Goal: Task Accomplishment & Management: Manage account settings

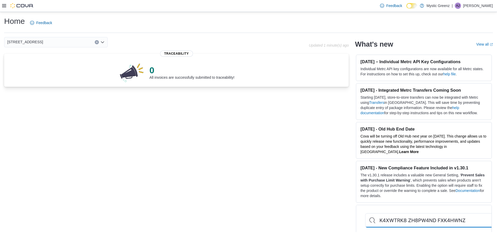
click at [6, 9] on div at bounding box center [18, 6] width 32 height 12
click at [5, 6] on icon at bounding box center [4, 6] width 4 height 4
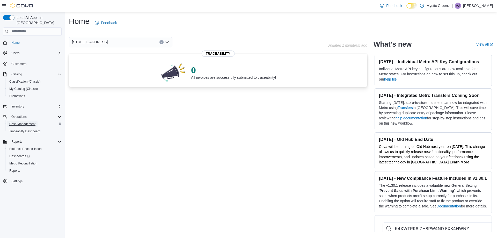
click at [32, 122] on span "Cash Management" at bounding box center [22, 124] width 26 height 4
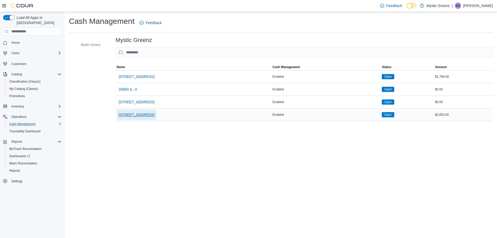
click at [120, 117] on span "[STREET_ADDRESS]" at bounding box center [137, 115] width 36 height 10
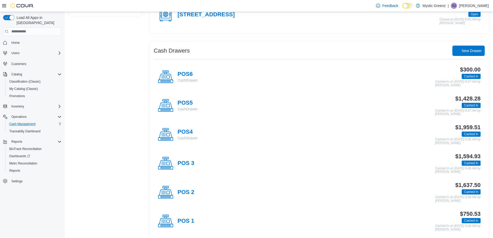
scroll to position [77, 0]
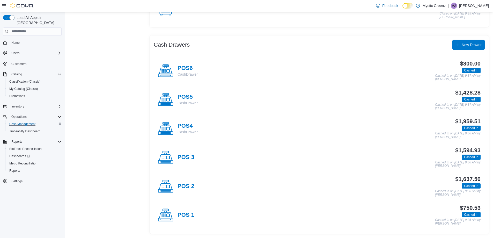
click at [189, 153] on div "POS 3" at bounding box center [176, 158] width 37 height 16
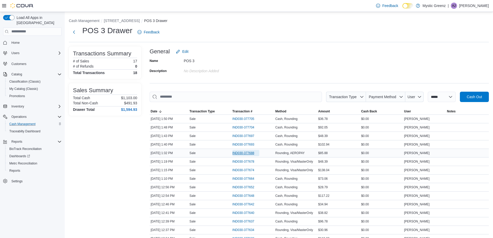
click at [246, 153] on span "IND030-377688" at bounding box center [244, 153] width 22 height 4
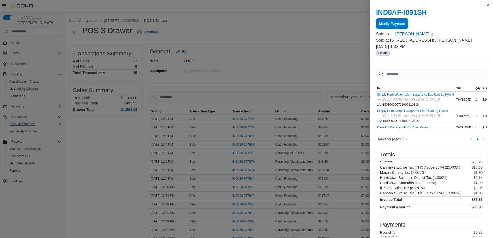
click at [392, 27] on span "Modify Payment" at bounding box center [392, 23] width 26 height 10
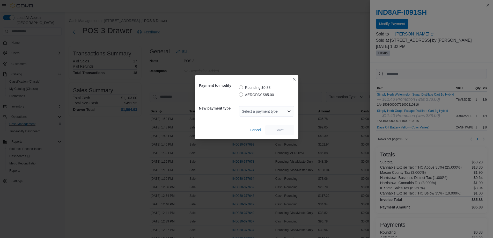
click at [241, 95] on label "AEROPAY $85.00" at bounding box center [256, 95] width 35 height 6
click at [260, 112] on div "Select a payment type" at bounding box center [266, 111] width 55 height 10
click at [319, 53] on div "Payment to modify Rounding $0.88 AEROPAY $85.00 New payment type Select a payme…" at bounding box center [246, 119] width 493 height 238
click at [317, 55] on div "Payment to modify Rounding $0.88 AEROPAY $85.00 New payment type Select a payme…" at bounding box center [246, 119] width 493 height 238
click at [293, 80] on button "Closes this modal window" at bounding box center [294, 79] width 6 height 6
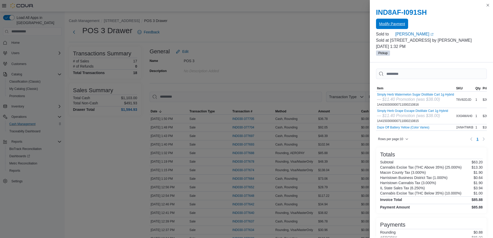
click at [393, 28] on span "Modify Payment" at bounding box center [392, 24] width 26 height 10
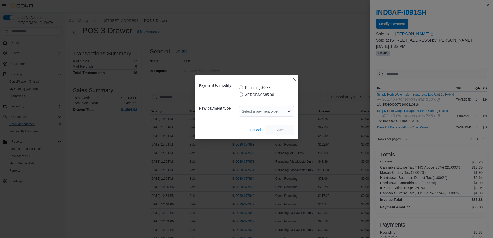
click at [241, 92] on label "AEROPAY $85.00" at bounding box center [256, 95] width 35 height 6
click at [281, 112] on div "Select a payment type" at bounding box center [266, 111] width 55 height 10
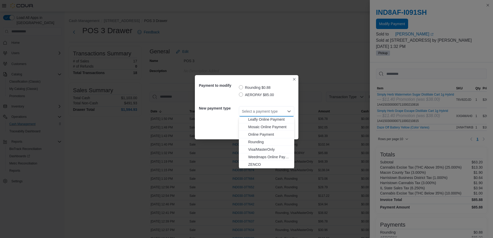
scroll to position [28, 0]
click at [274, 150] on span "Visa/MasterOnly" at bounding box center [269, 151] width 43 height 5
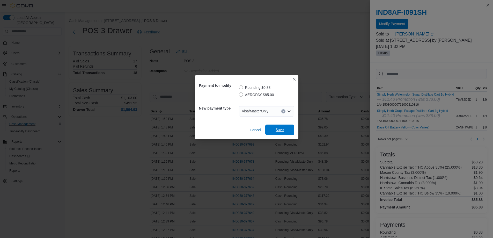
click at [284, 128] on span "Save" at bounding box center [280, 129] width 8 height 5
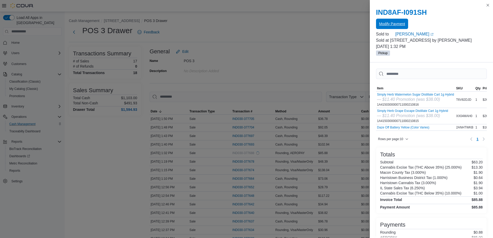
scroll to position [0, 0]
